Goal: Information Seeking & Learning: Learn about a topic

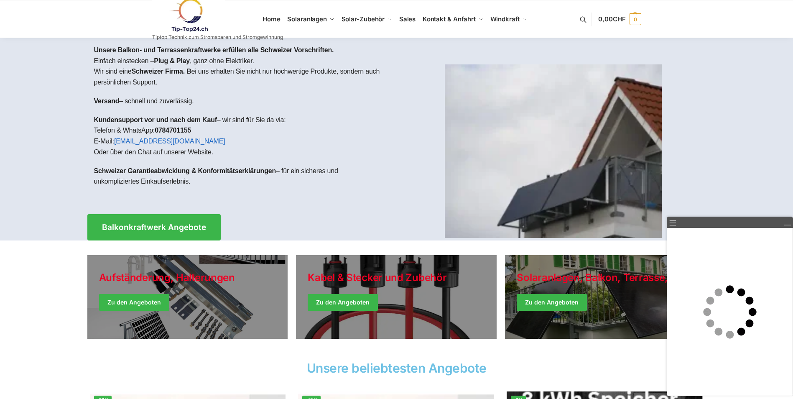
click at [33, 162] on div at bounding box center [396, 139] width 793 height 202
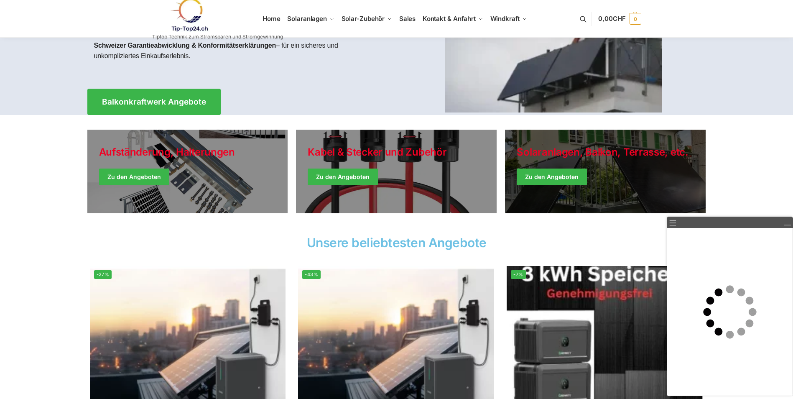
scroll to position [167, 0]
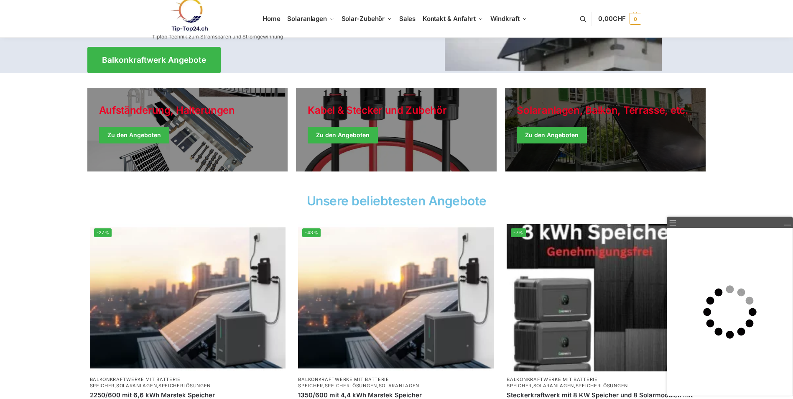
click at [614, 150] on link "Winter Jackets" at bounding box center [605, 130] width 201 height 84
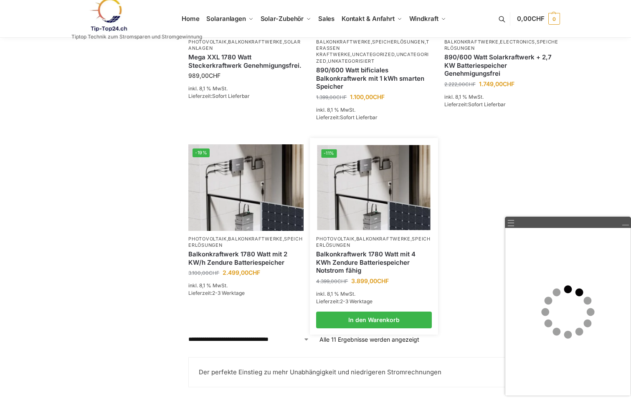
scroll to position [768, 0]
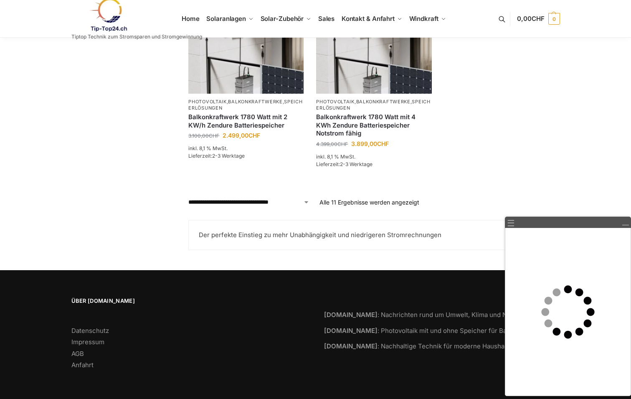
click at [623, 226] on link at bounding box center [626, 223] width 8 height 8
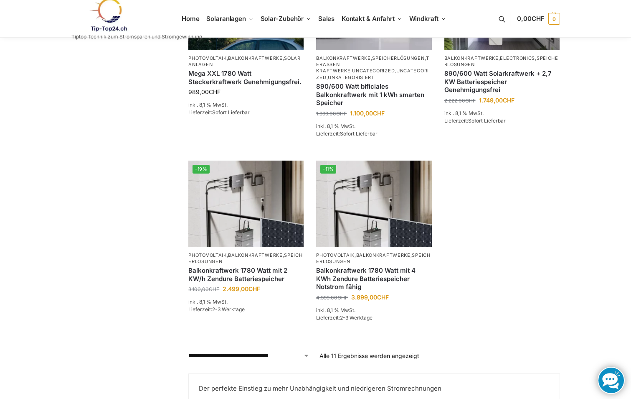
scroll to position [684, 0]
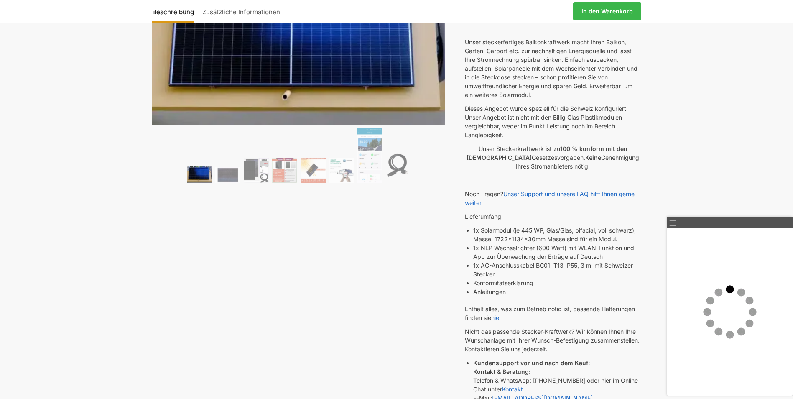
scroll to position [125, 0]
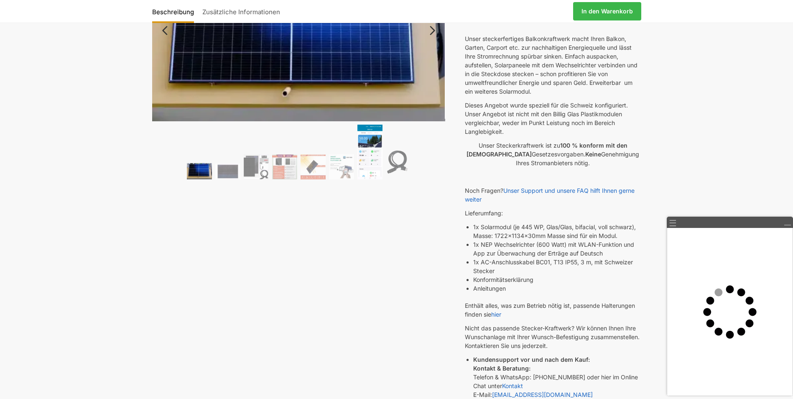
click at [378, 162] on img at bounding box center [369, 152] width 25 height 54
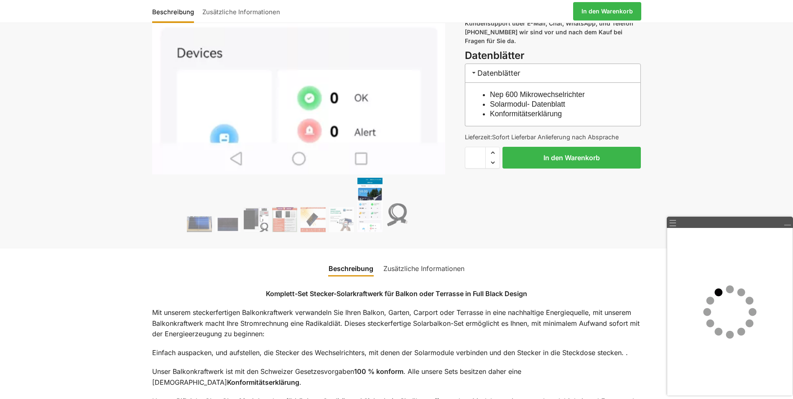
scroll to position [585, 0]
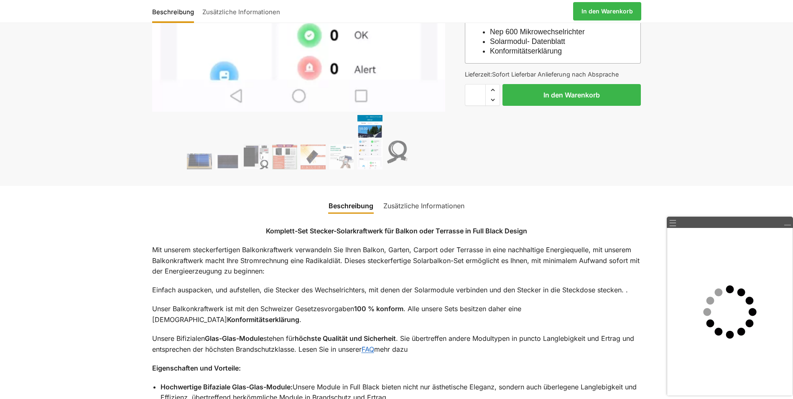
click at [431, 206] on link "Zusätzliche Informationen" at bounding box center [423, 206] width 91 height 20
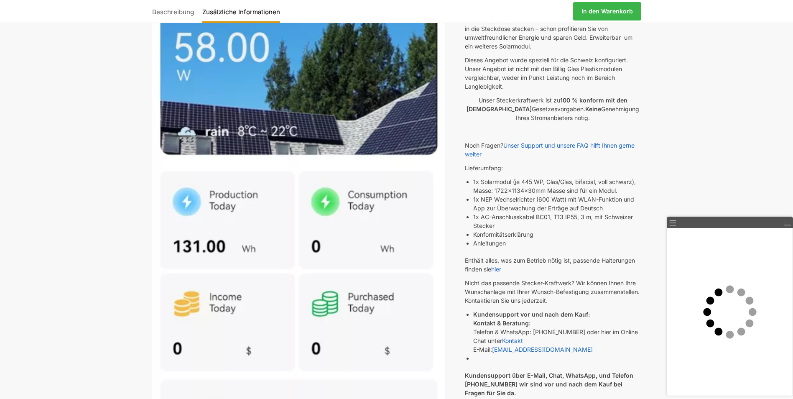
scroll to position [334, 0]
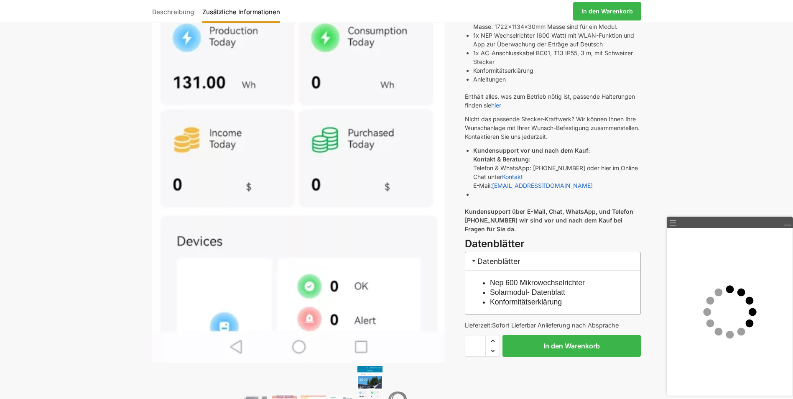
click at [542, 302] on link "Konformitätserklärung" at bounding box center [526, 302] width 72 height 8
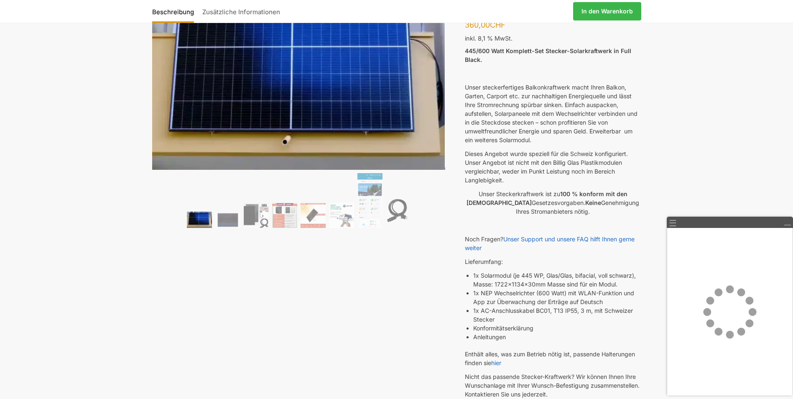
scroll to position [84, 0]
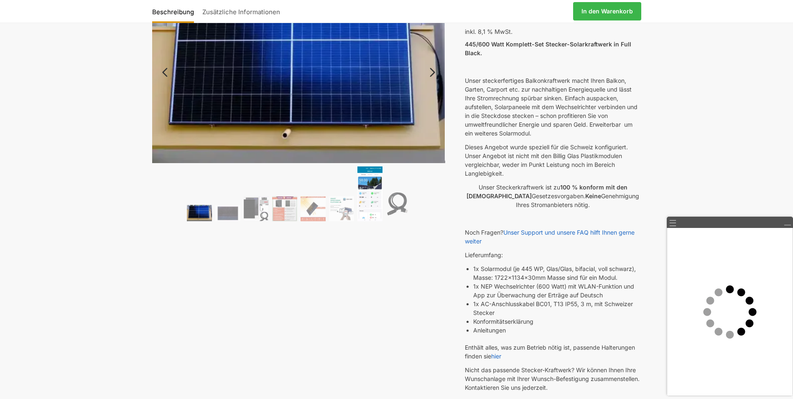
click at [368, 207] on img at bounding box center [369, 193] width 25 height 54
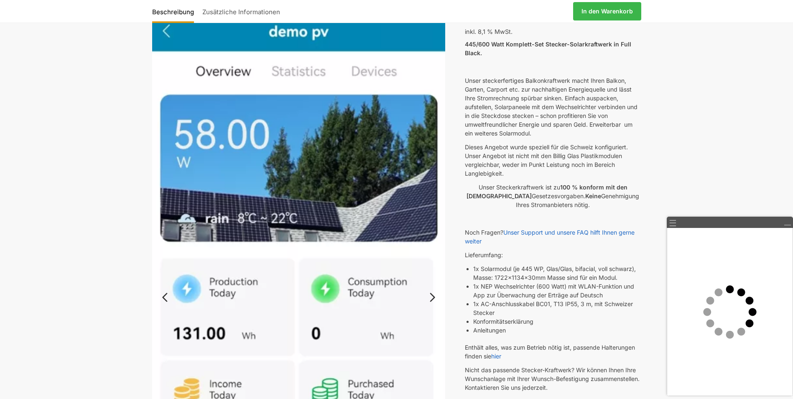
click at [162, 297] on link "Previous" at bounding box center [172, 301] width 41 height 8
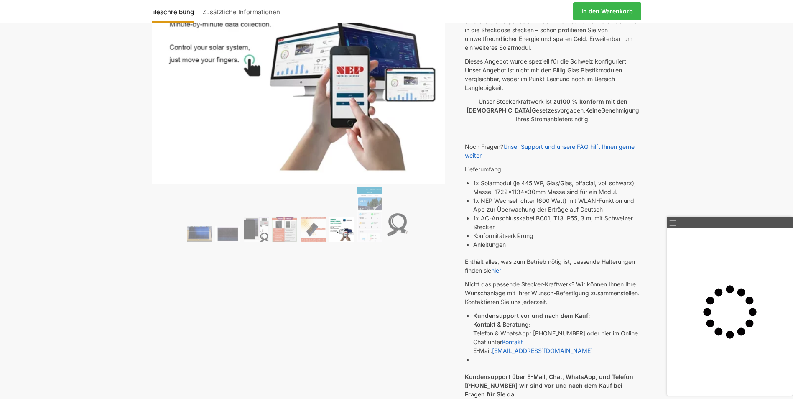
scroll to position [251, 0]
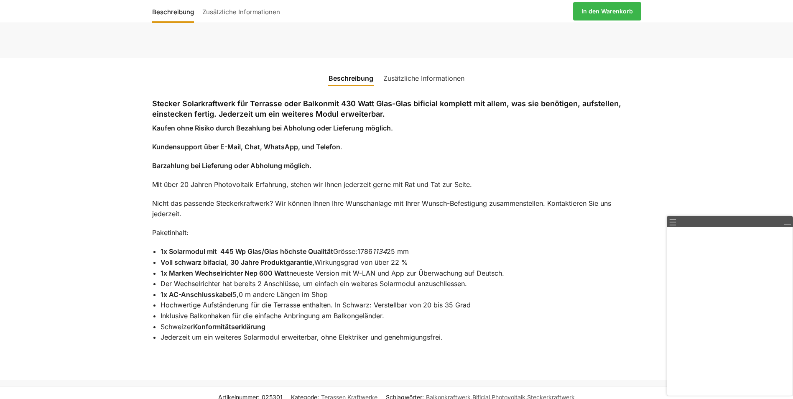
scroll to position [3259, 0]
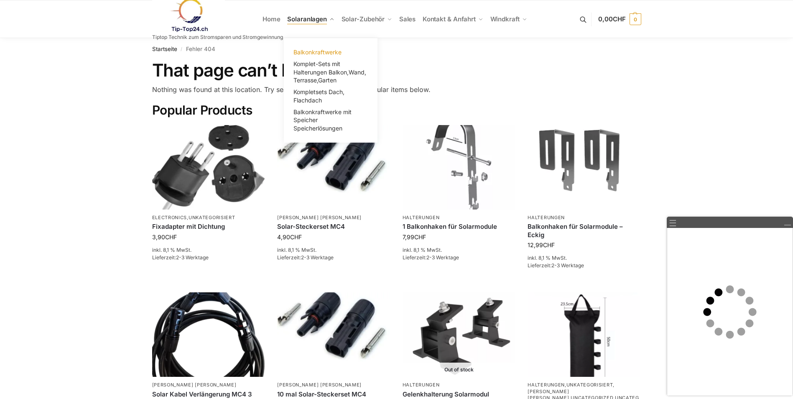
click at [320, 51] on span "Balkonkraftwerke" at bounding box center [317, 51] width 48 height 7
